Goal: Transaction & Acquisition: Purchase product/service

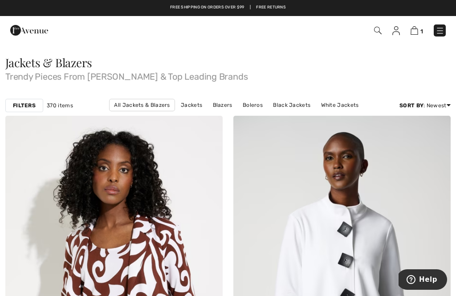
click at [418, 28] on img at bounding box center [415, 30] width 8 height 8
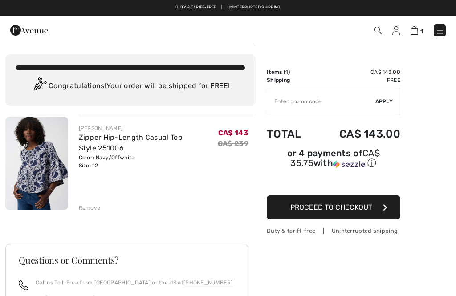
click at [41, 173] on img at bounding box center [36, 164] width 63 height 94
click at [40, 173] on img at bounding box center [36, 164] width 63 height 94
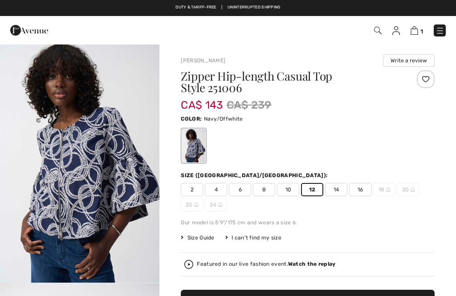
checkbox input "true"
click at [417, 27] on img at bounding box center [415, 30] width 8 height 8
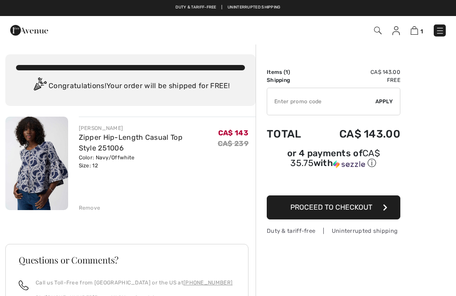
click at [322, 210] on span "Proceed to Checkout" at bounding box center [331, 207] width 82 height 8
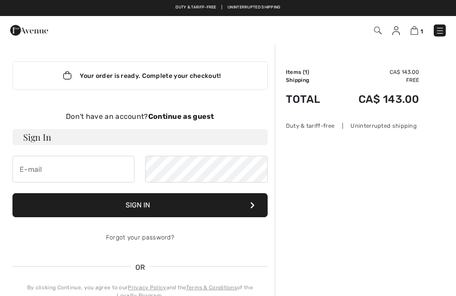
checkbox input "true"
type input "ebyma@shaw.ca"
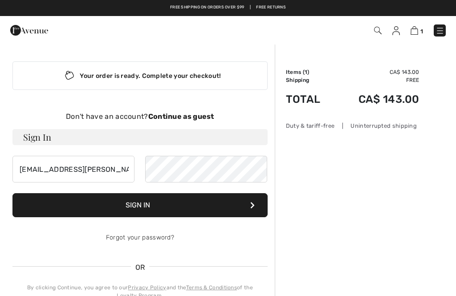
click at [139, 205] on button "Sign In" at bounding box center [139, 205] width 255 height 24
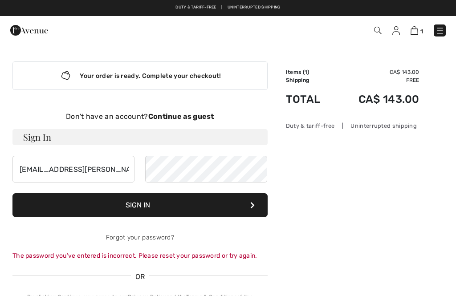
click at [148, 205] on button "Sign In" at bounding box center [139, 205] width 255 height 24
click at [157, 205] on button "Sign In" at bounding box center [139, 205] width 255 height 24
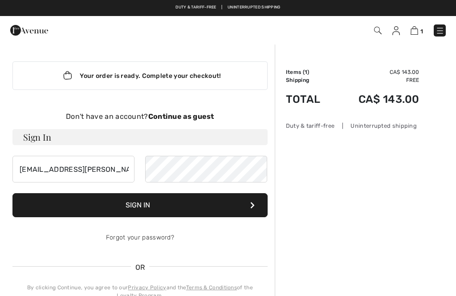
click at [162, 202] on button "Sign In" at bounding box center [139, 205] width 255 height 24
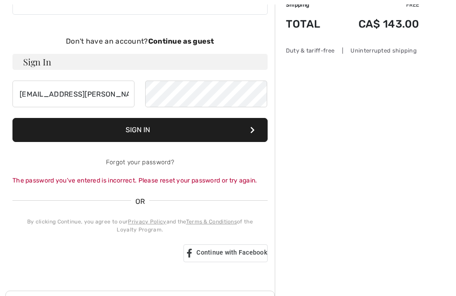
scroll to position [93, 0]
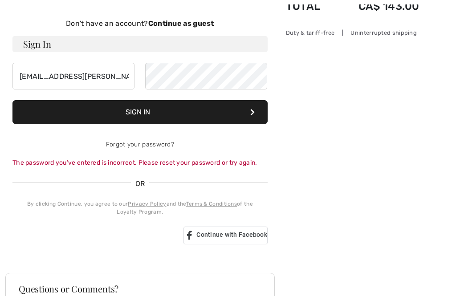
click at [147, 207] on link "Privacy Policy" at bounding box center [147, 204] width 38 height 6
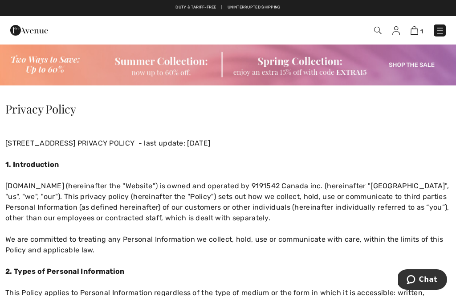
click at [417, 27] on img at bounding box center [415, 30] width 8 height 8
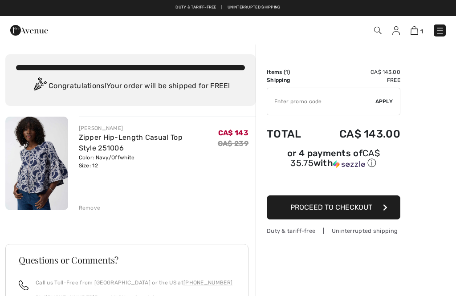
click at [313, 212] on span "Proceed to Checkout" at bounding box center [331, 207] width 82 height 8
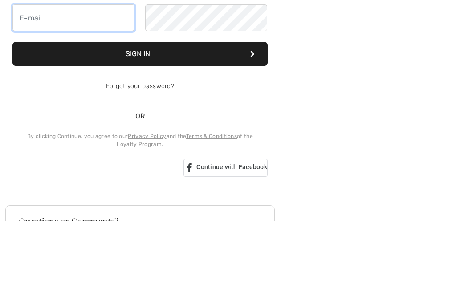
type input "[EMAIL_ADDRESS][PERSON_NAME][DOMAIN_NAME]"
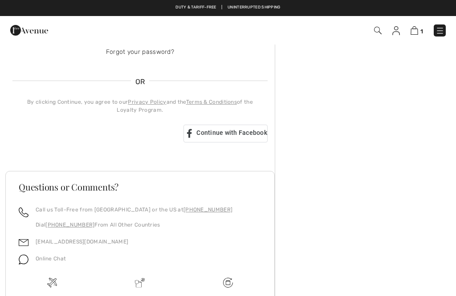
scroll to position [184, 0]
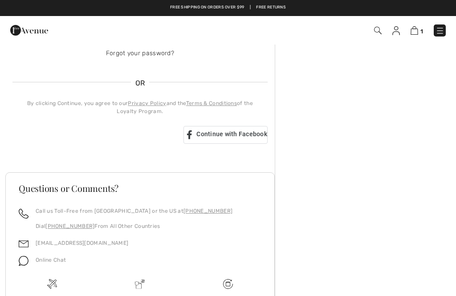
click at [382, 181] on div "Order Summary Details Items ( 1 ) CA$ 143.00 Promo code CA$ 0.00 Shipping Free …" at bounding box center [365, 117] width 181 height 517
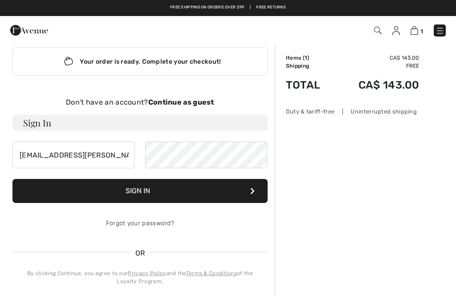
scroll to position [0, 0]
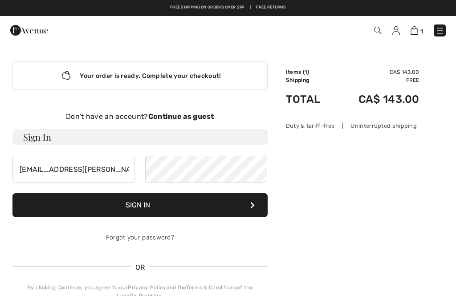
click at [191, 114] on strong "Continue as guest" at bounding box center [181, 116] width 66 height 8
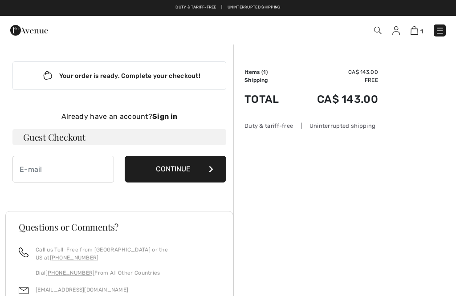
click at [181, 174] on button "Continue" at bounding box center [176, 169] width 102 height 27
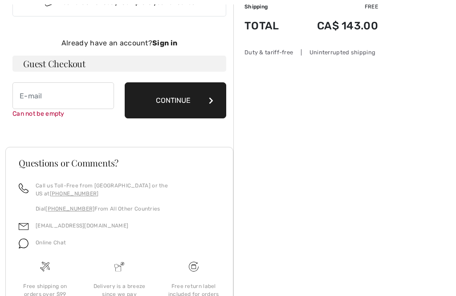
scroll to position [92, 0]
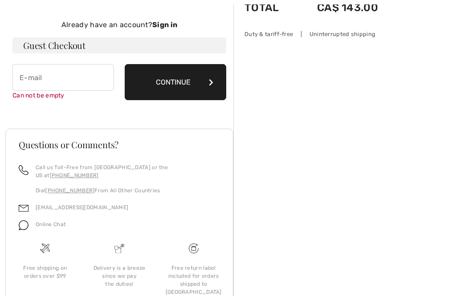
click at [183, 94] on button "Continue" at bounding box center [176, 82] width 102 height 36
click at [71, 73] on input "email" at bounding box center [63, 77] width 102 height 27
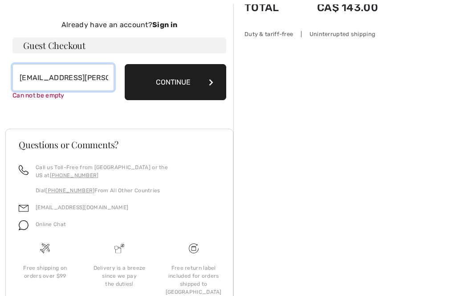
type input "ebyma@shaw.ca"
click at [180, 89] on button "Continue" at bounding box center [176, 82] width 102 height 36
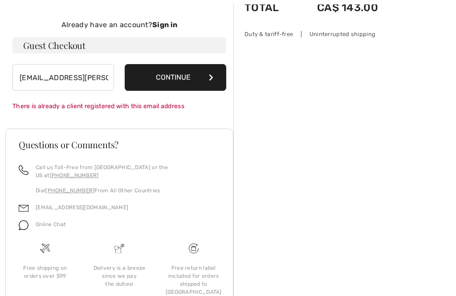
click at [194, 80] on button "Continue" at bounding box center [176, 77] width 102 height 27
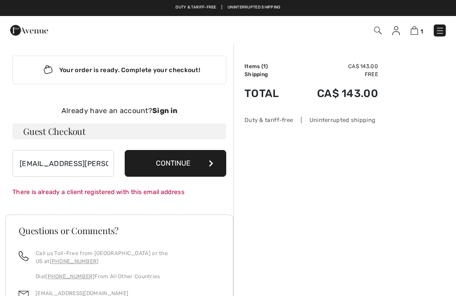
scroll to position [0, 0]
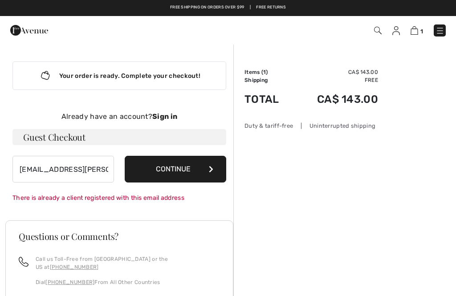
click at [170, 114] on strong "Sign in" at bounding box center [164, 116] width 25 height 8
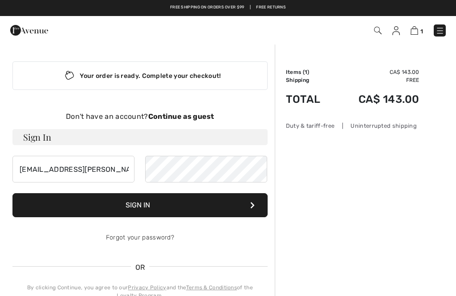
click at [147, 208] on button "Sign In" at bounding box center [139, 205] width 255 height 24
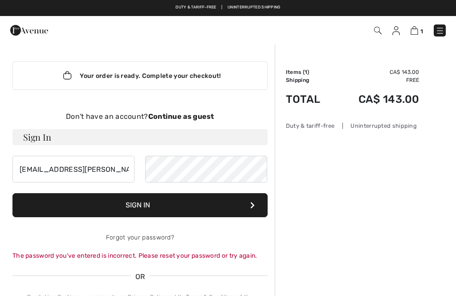
click at [151, 210] on button "Sign In" at bounding box center [139, 205] width 255 height 24
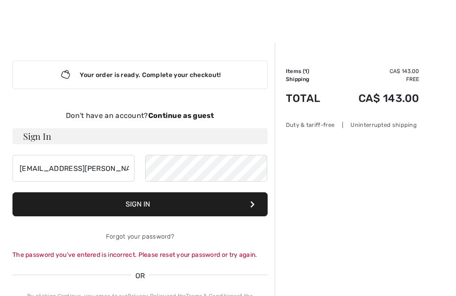
scroll to position [1, 0]
click at [163, 239] on link "Forgot your password?" at bounding box center [140, 237] width 68 height 8
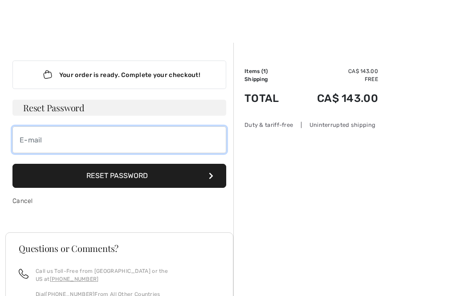
click at [66, 138] on input "email" at bounding box center [119, 139] width 214 height 27
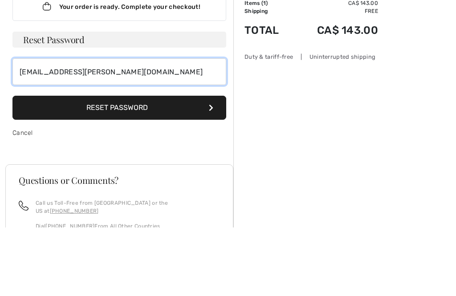
type input "ebyma@shaw.ca"
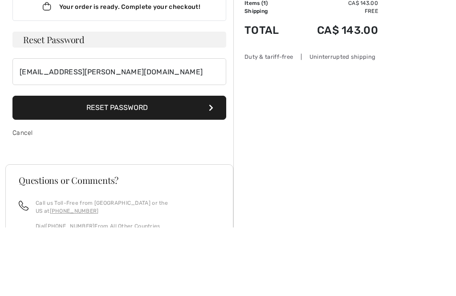
click at [145, 164] on button "Reset Password" at bounding box center [119, 176] width 214 height 24
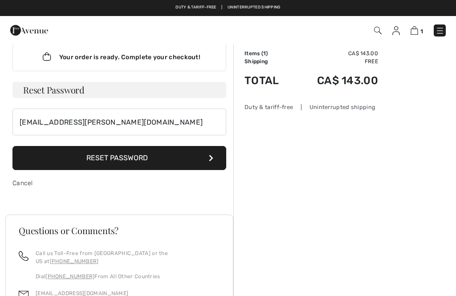
scroll to position [0, 0]
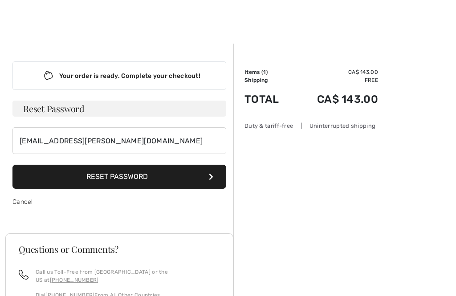
click at [19, 205] on link "Cancel" at bounding box center [22, 202] width 20 height 8
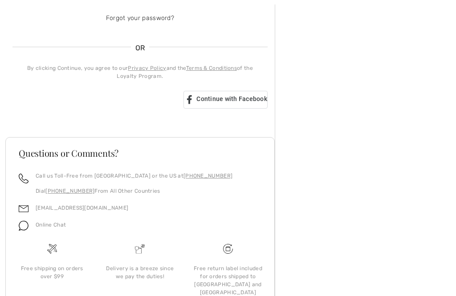
scroll to position [228, 0]
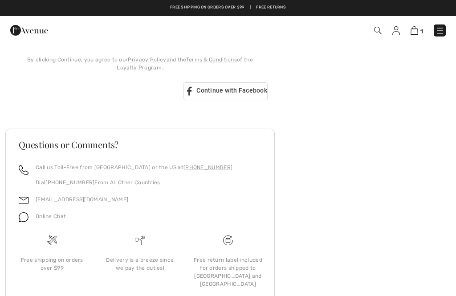
click at [400, 204] on div "Order Summary Details Items ( 1 ) CA$ 143.00 Promo code CA$ 0.00 Shipping Free …" at bounding box center [365, 74] width 181 height 517
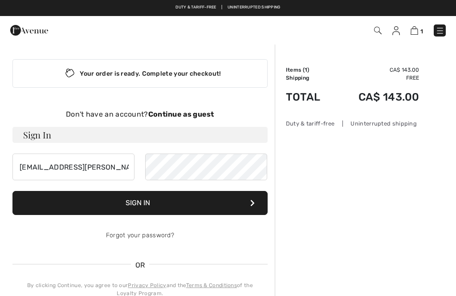
scroll to position [0, 0]
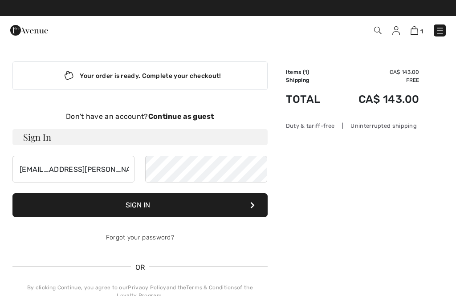
click at [418, 33] on img at bounding box center [415, 30] width 8 height 8
